Goal: Information Seeking & Learning: Learn about a topic

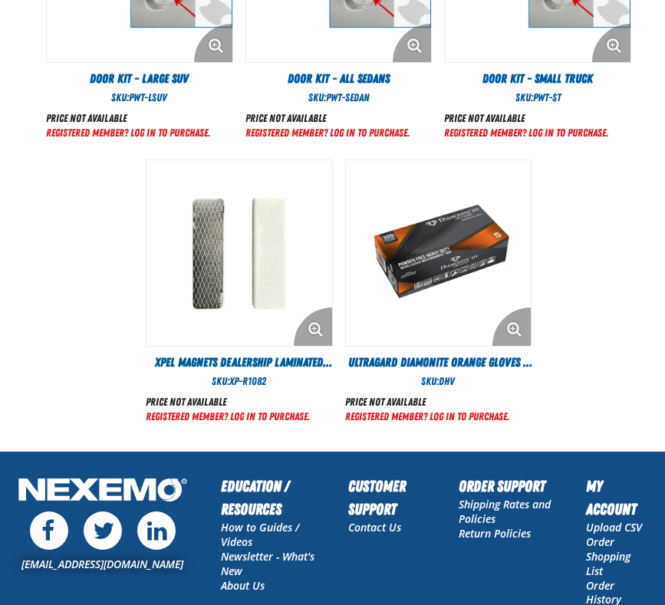
scroll to position [960, 0]
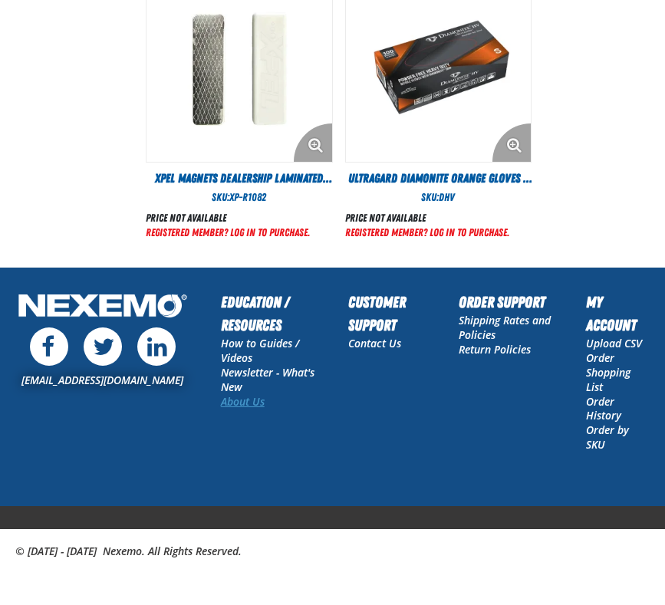
click at [248, 403] on link "About Us" at bounding box center [243, 401] width 44 height 15
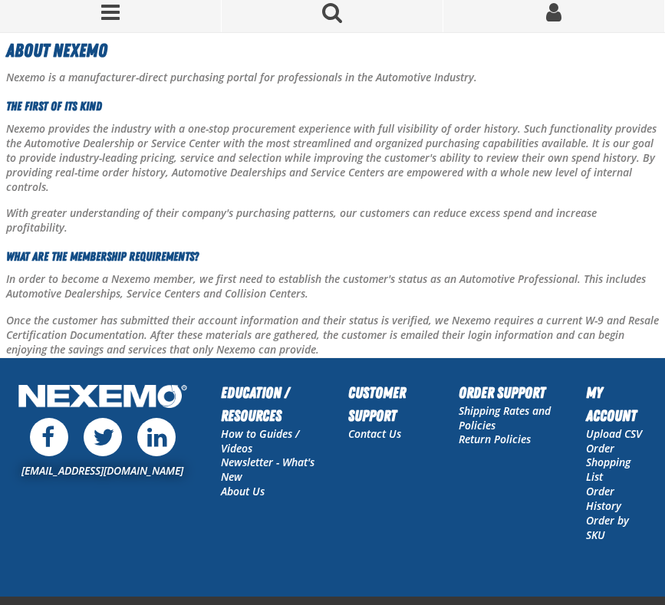
scroll to position [75, 0]
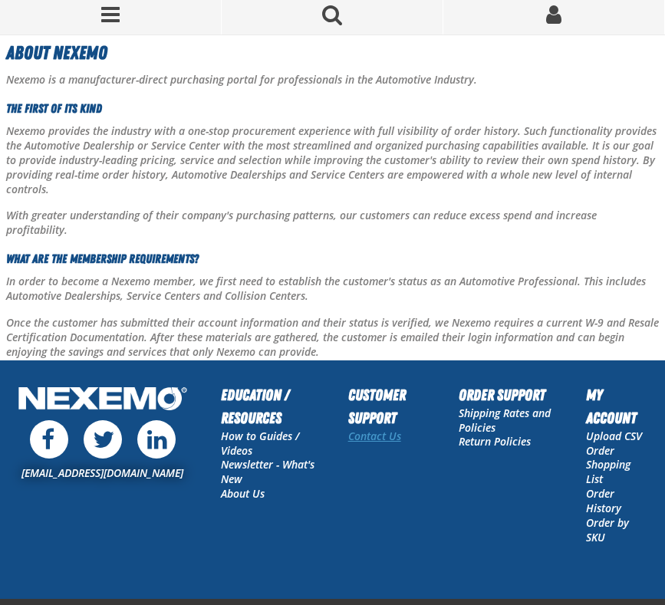
click at [363, 429] on link "Contact Us" at bounding box center [374, 436] width 53 height 15
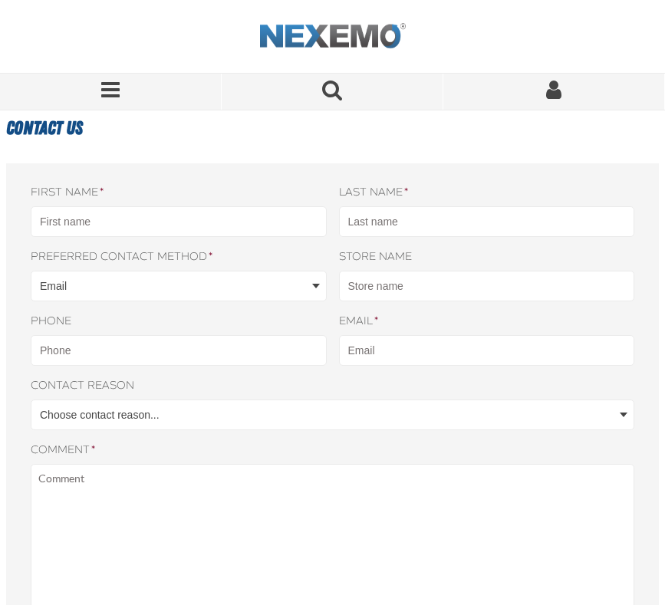
click at [274, 32] on img "Home" at bounding box center [333, 36] width 146 height 27
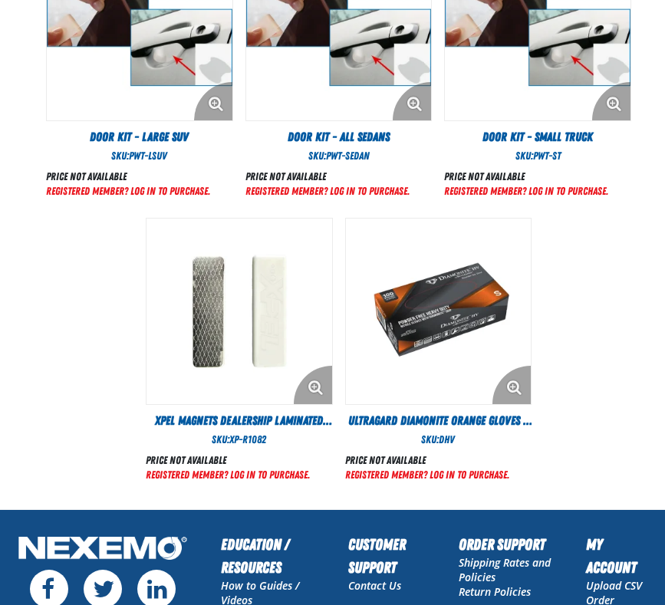
scroll to position [728, 0]
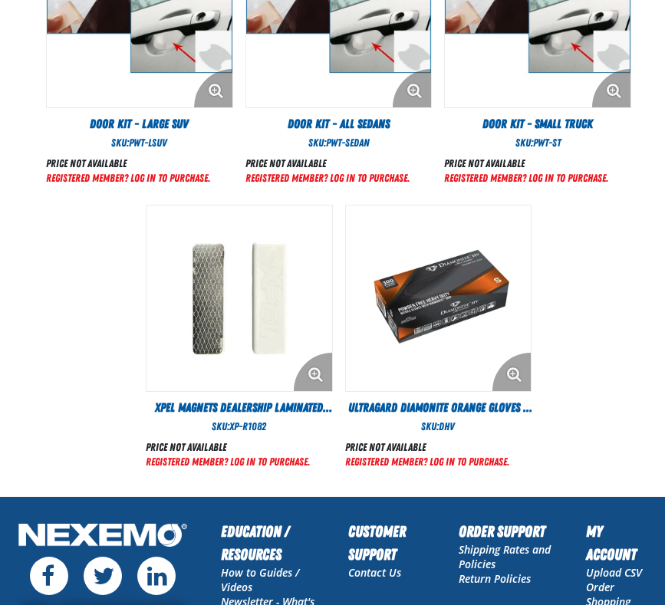
click at [408, 349] on img "View Details of the Ultragard Diamonite Orange Gloves - (7/8 mil) - (100 gloves…" at bounding box center [439, 299] width 186 height 186
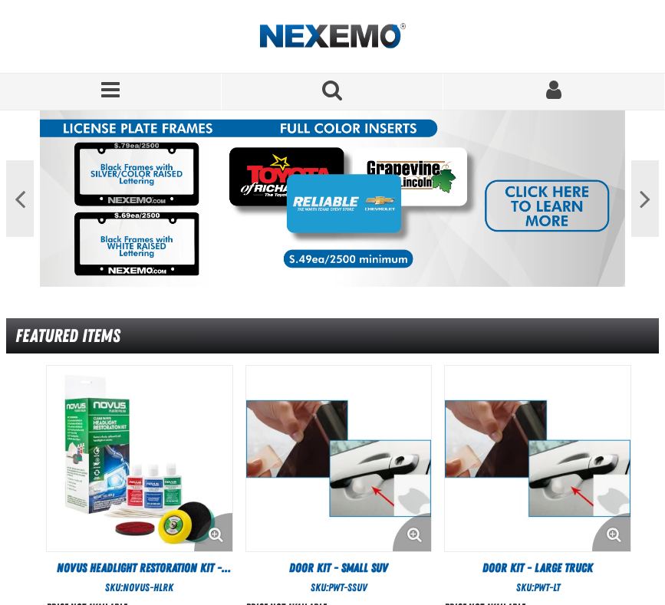
click at [106, 83] on span "Menu" at bounding box center [110, 89] width 18 height 21
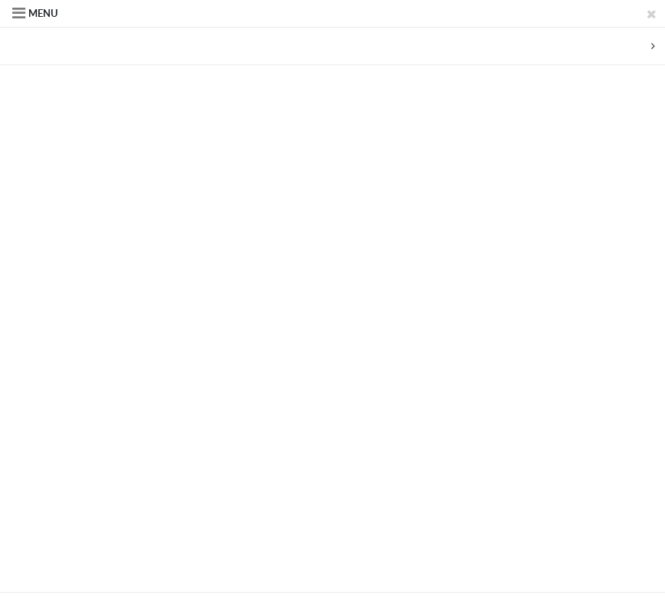
click at [173, 167] on div "Back All Products Adhesives After Market Parts Automotive Chemicals Body Hardwa…" at bounding box center [332, 310] width 665 height 564
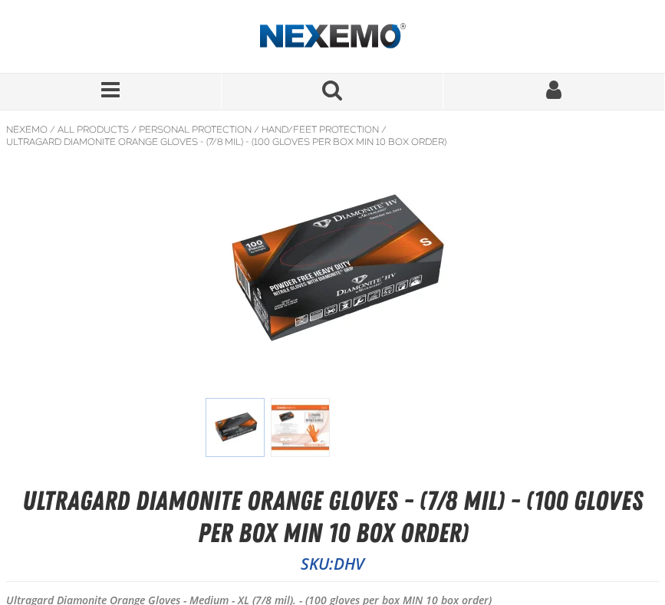
scroll to position [1, 0]
